Goal: Information Seeking & Learning: Find specific fact

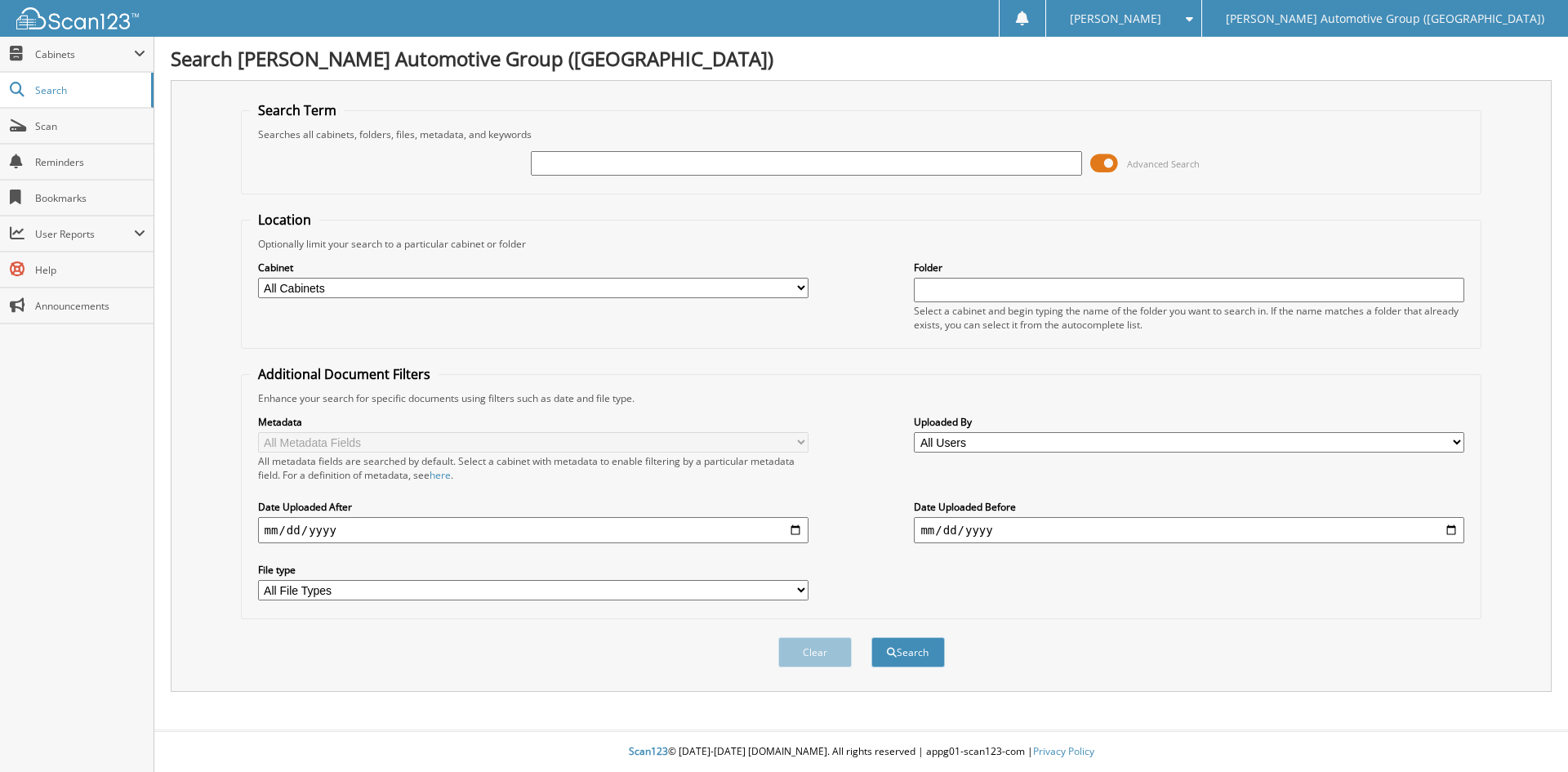
click at [554, 164] on input "text" at bounding box center [806, 163] width 550 height 24
type input "351840"
click at [909, 648] on button "Search" at bounding box center [908, 652] width 74 height 30
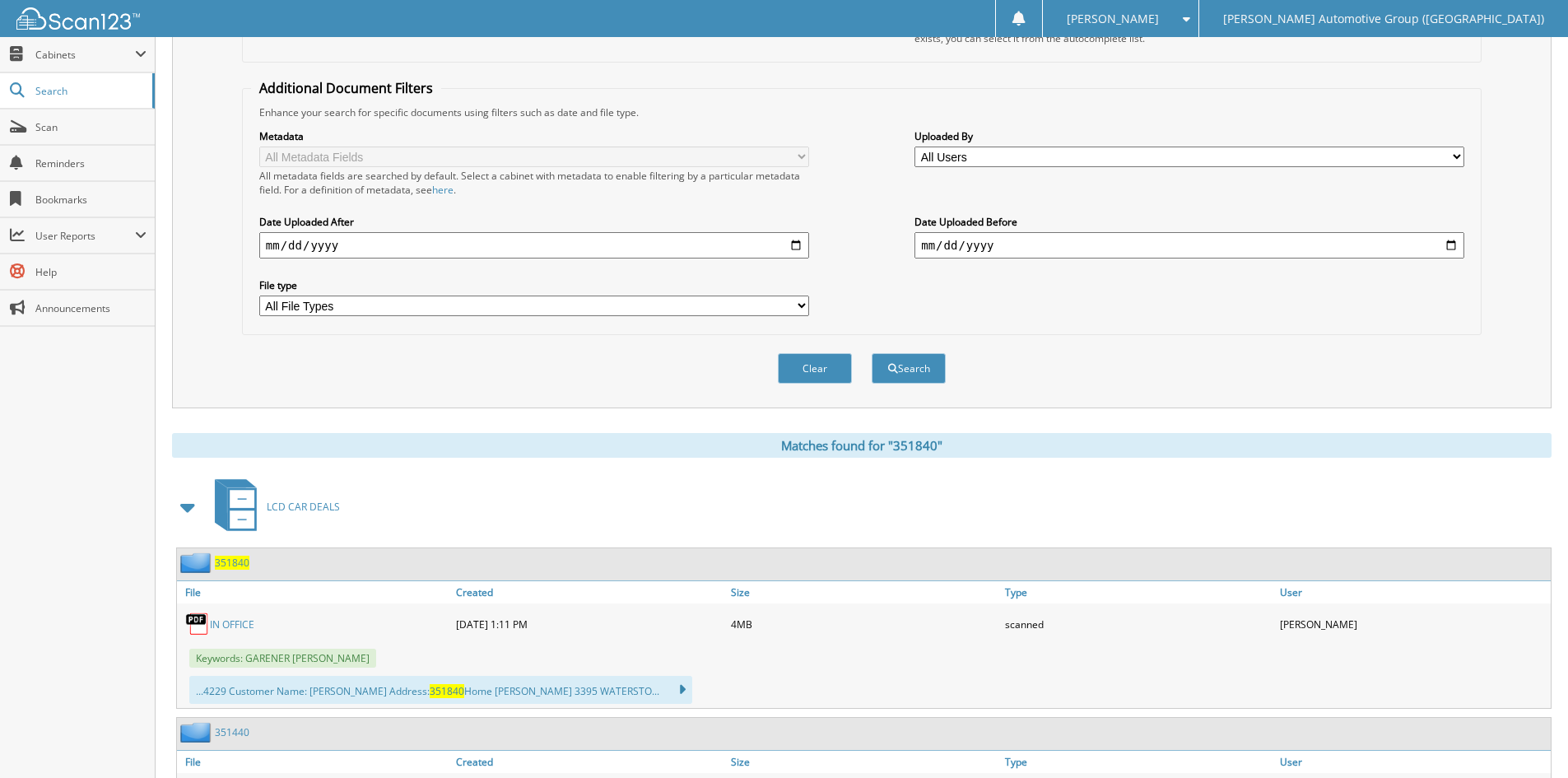
scroll to position [430, 0]
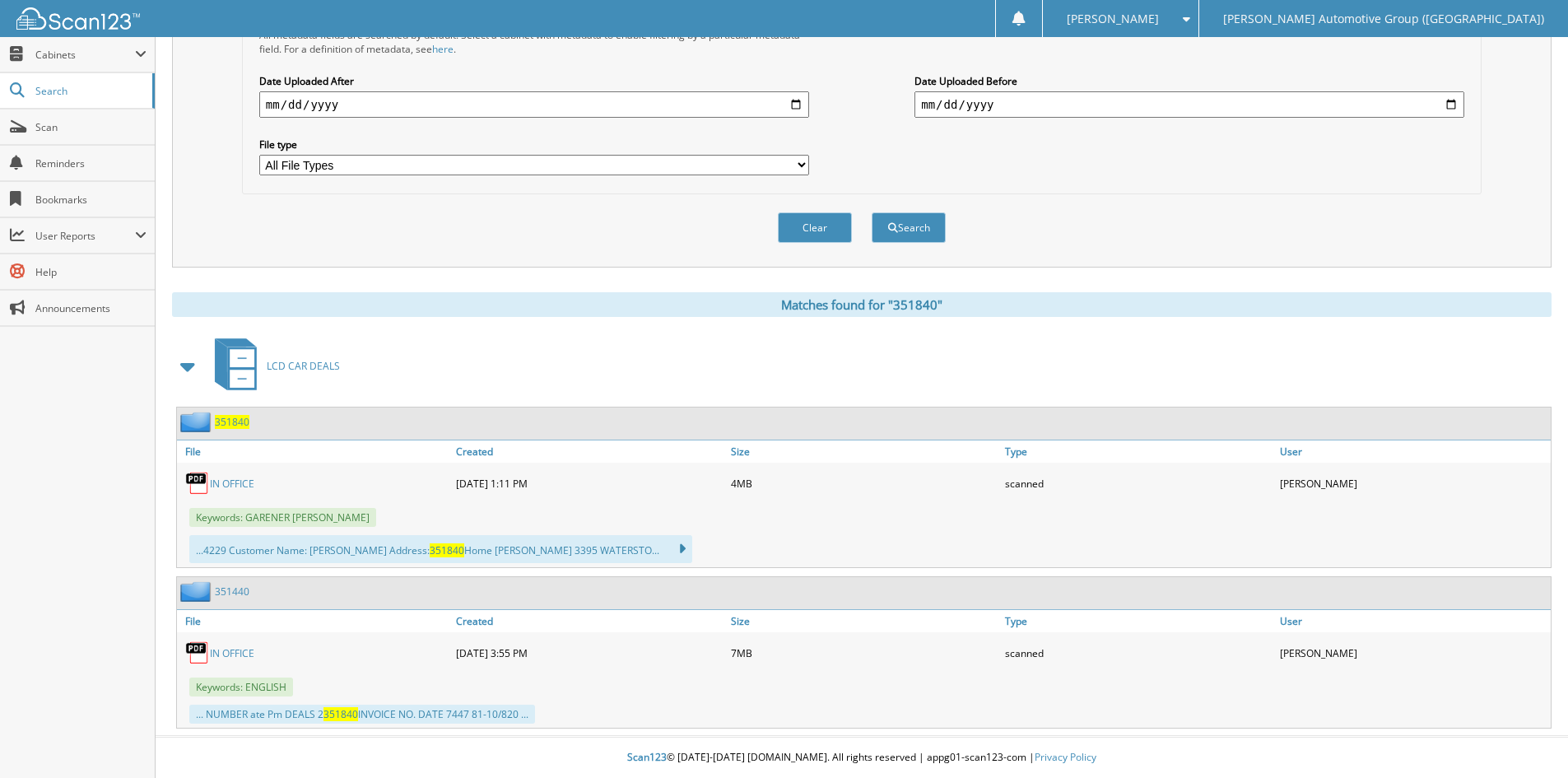
click at [241, 422] on span "351840" at bounding box center [232, 422] width 35 height 14
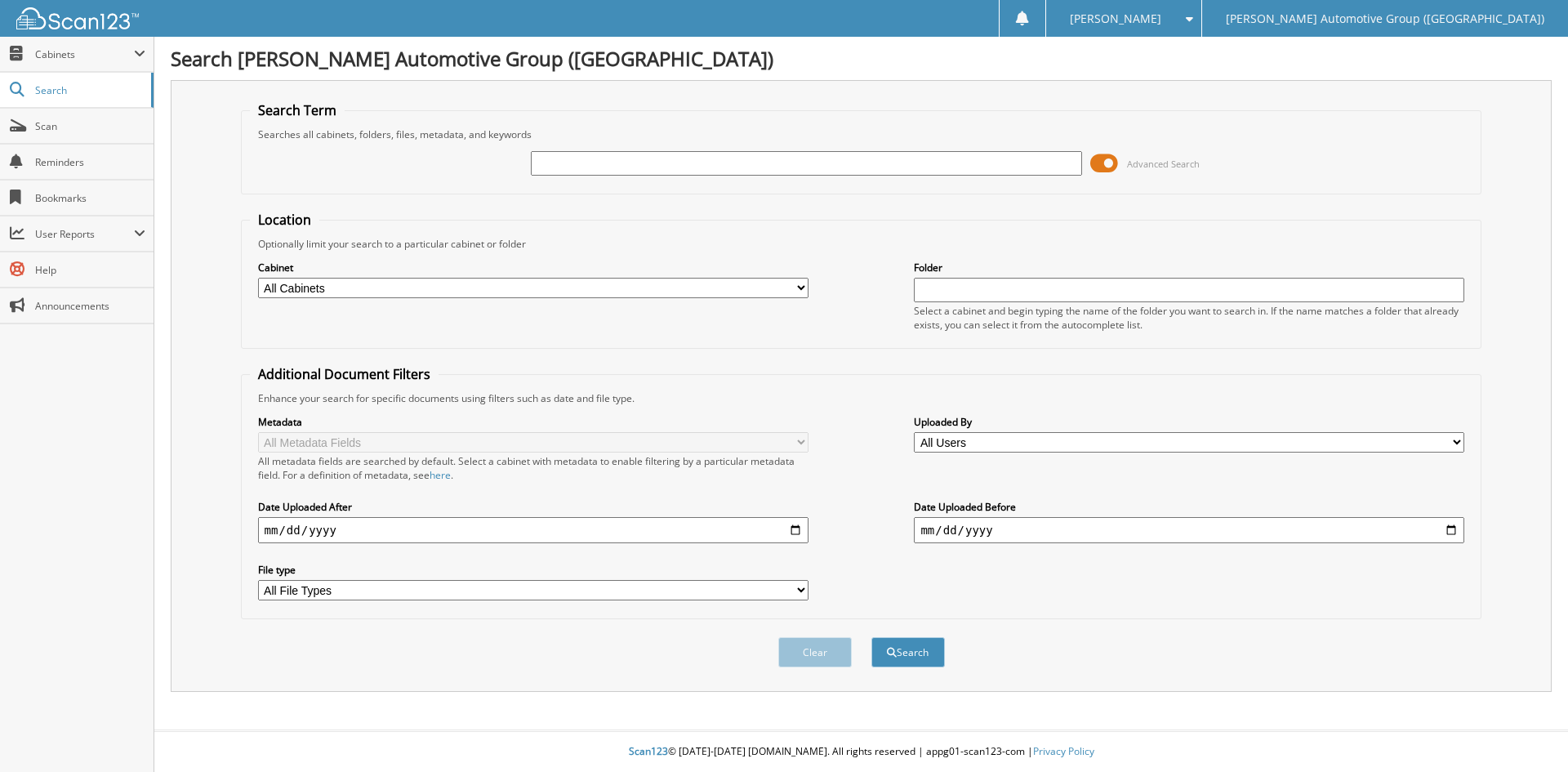
click at [548, 165] on input "text" at bounding box center [806, 163] width 550 height 24
type input "3"
type input "219486"
click at [901, 649] on button "Search" at bounding box center [908, 652] width 74 height 30
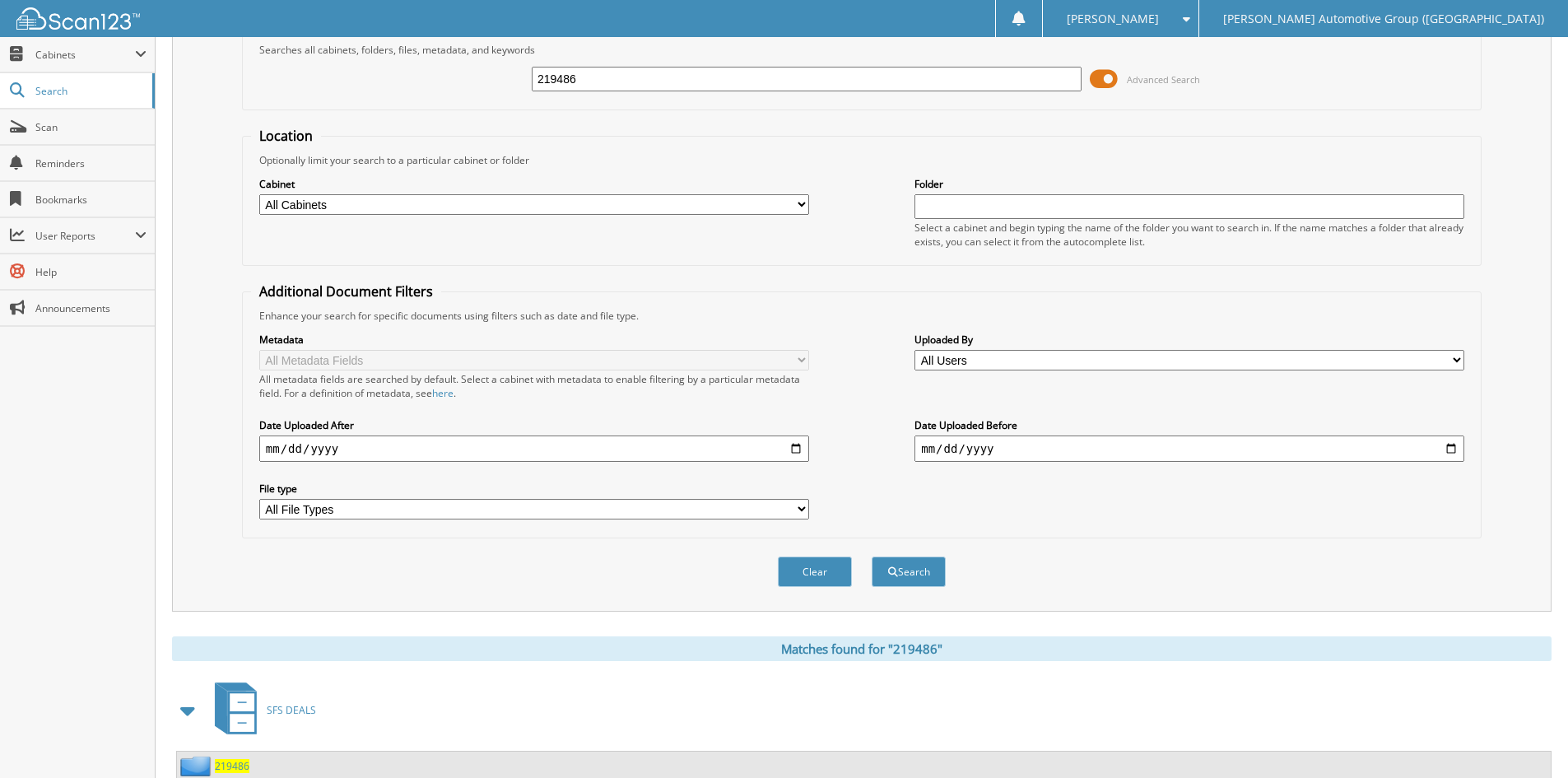
scroll to position [411, 0]
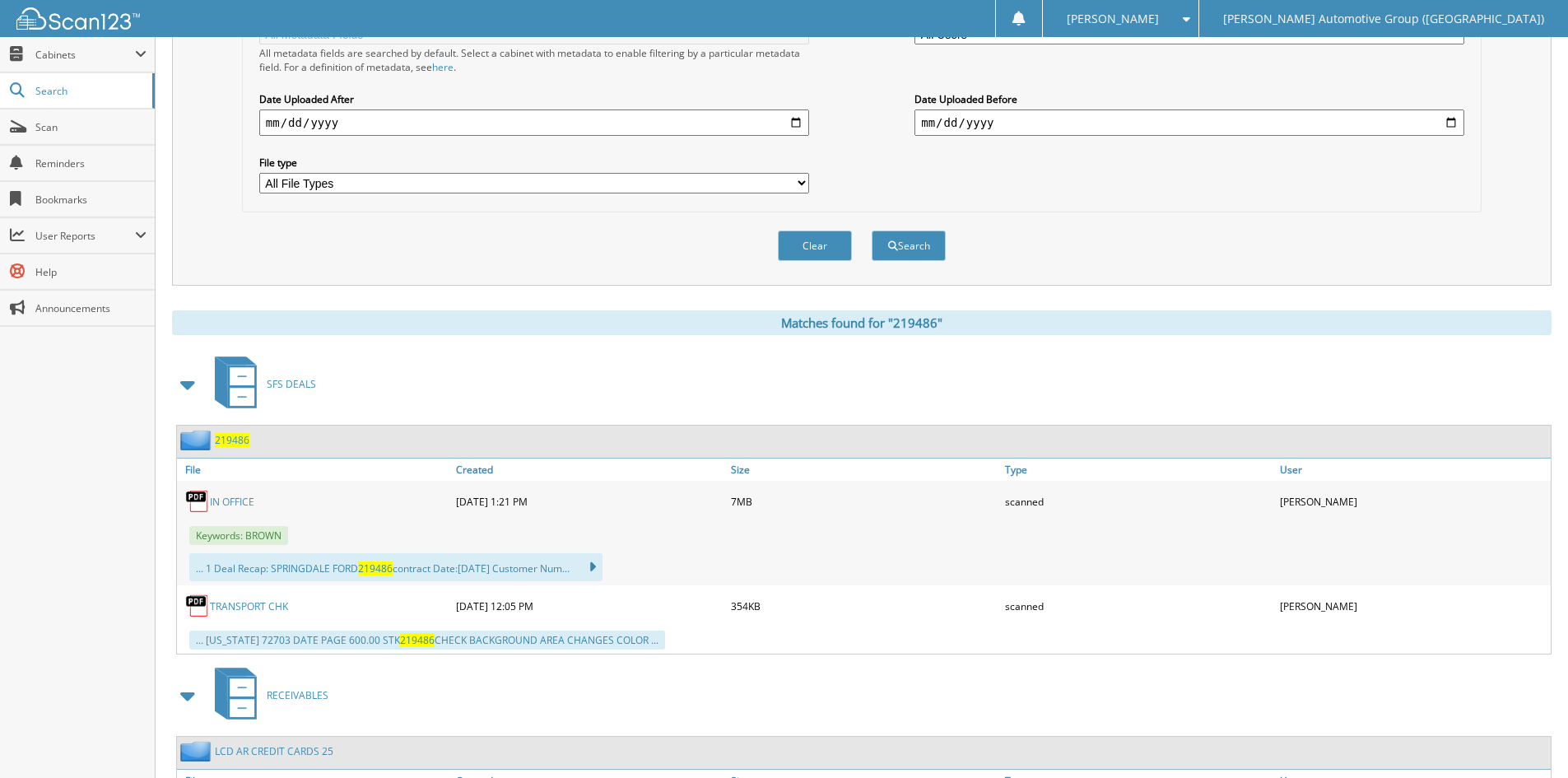
click at [232, 496] on link "IN OFFICE" at bounding box center [231, 502] width 45 height 14
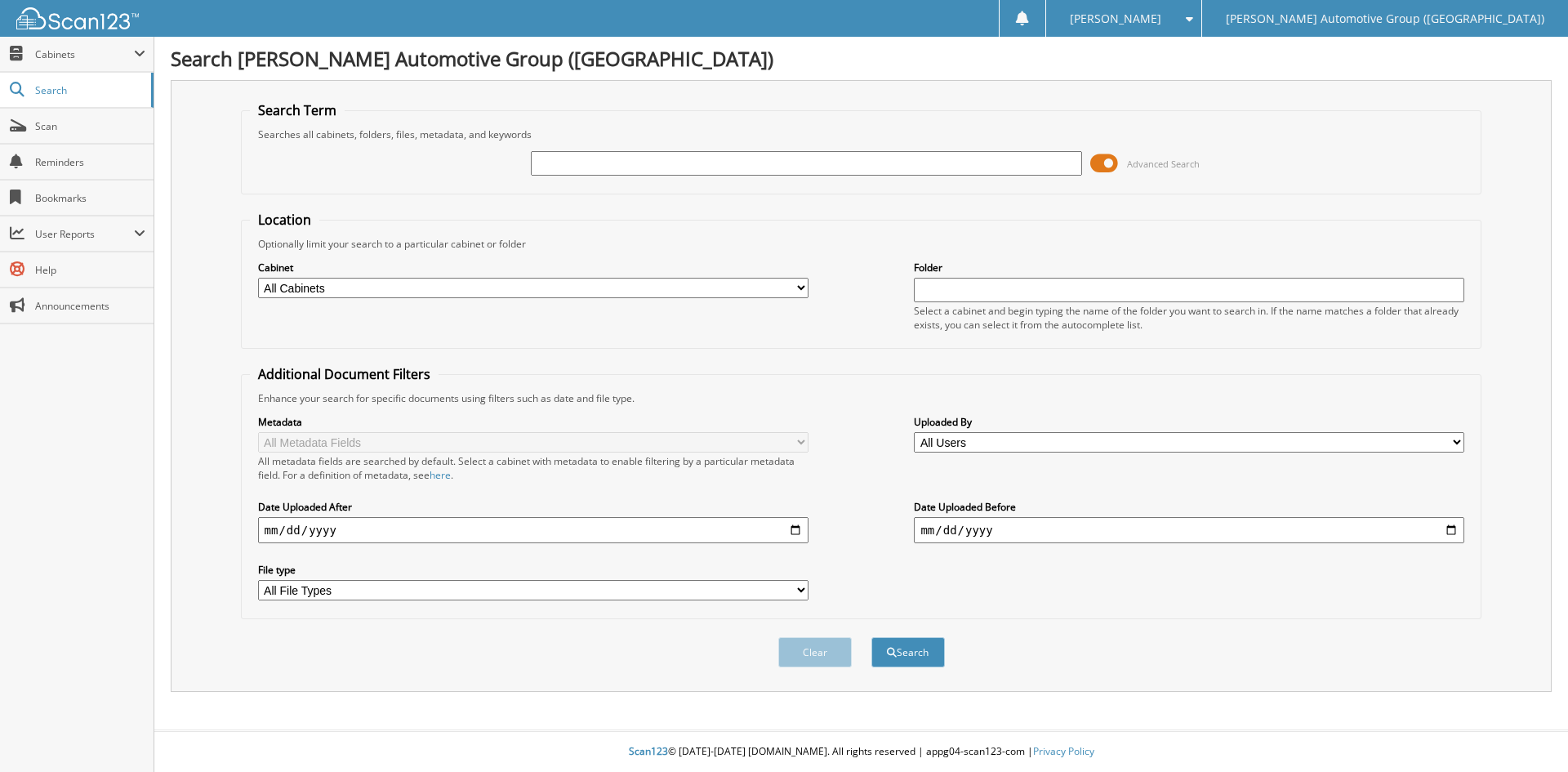
click at [541, 164] on input "text" at bounding box center [806, 163] width 550 height 24
type input "351830"
click at [910, 649] on button "Search" at bounding box center [908, 652] width 74 height 30
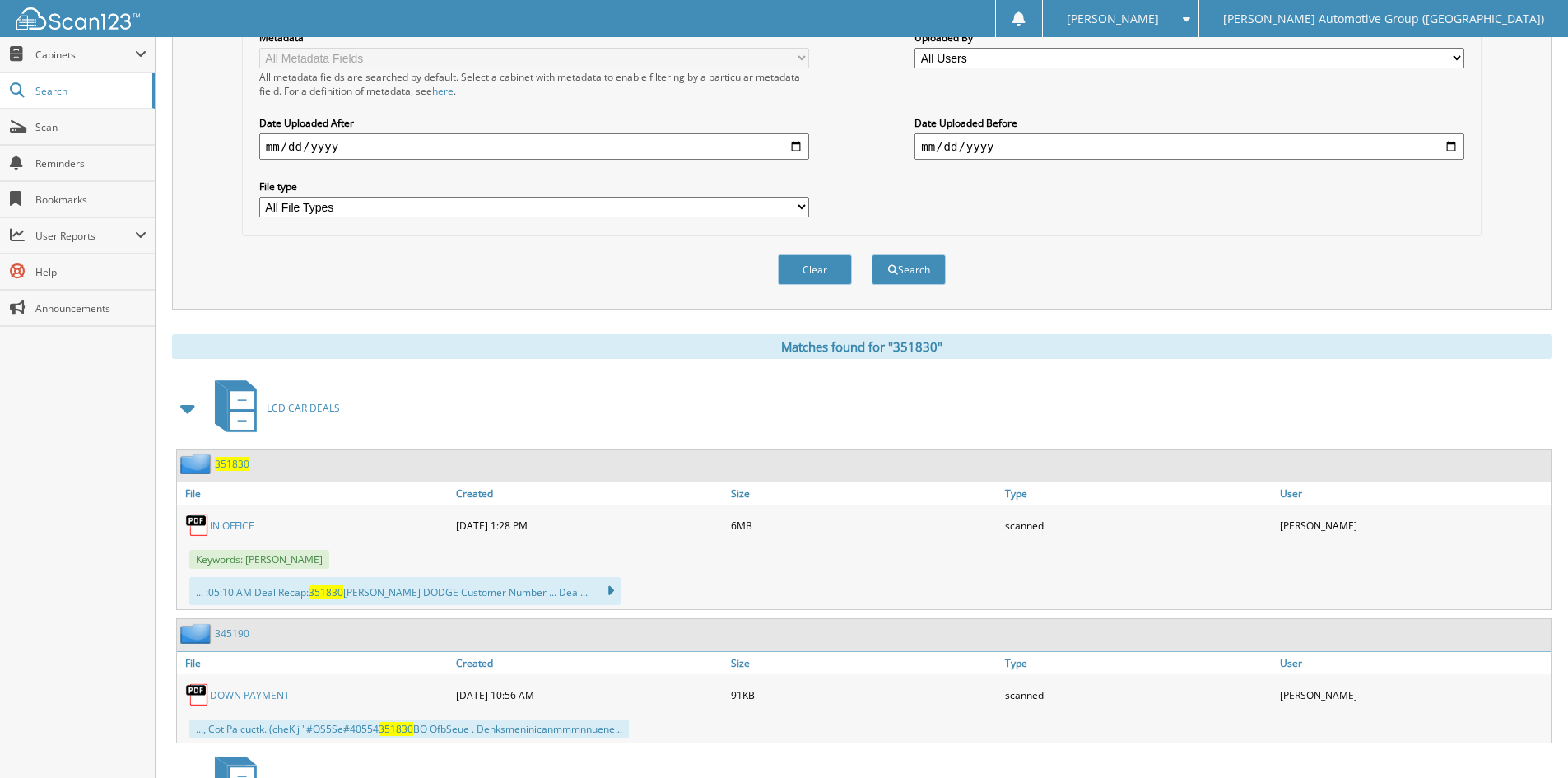
scroll to position [576, 0]
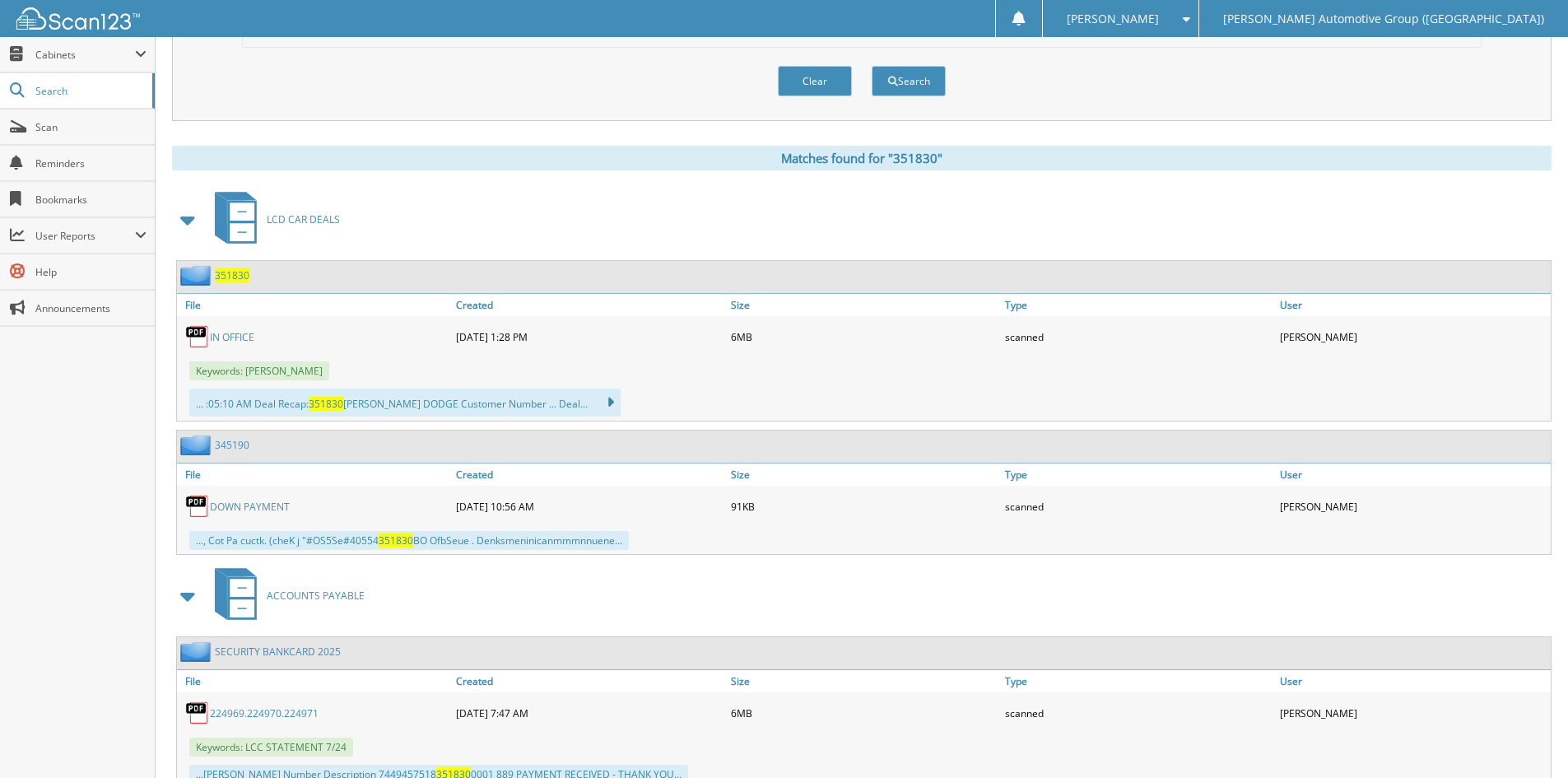
click at [227, 338] on link "IN OFFICE" at bounding box center [231, 337] width 45 height 14
